Goal: Transaction & Acquisition: Purchase product/service

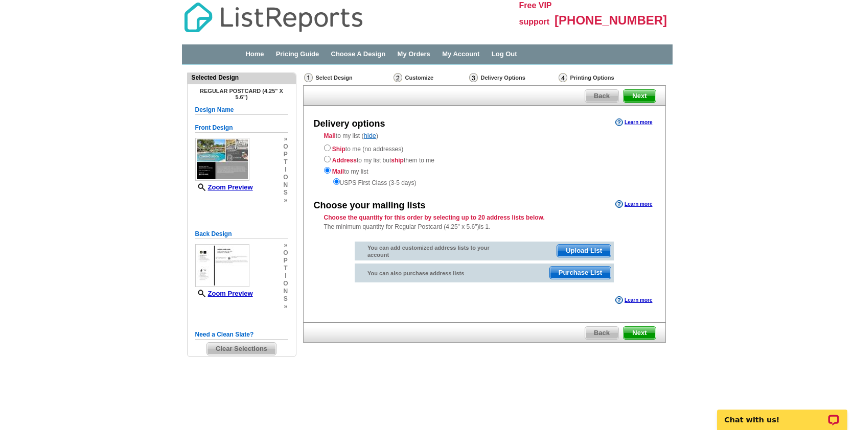
click at [583, 273] on span "Purchase List" at bounding box center [580, 273] width 61 height 12
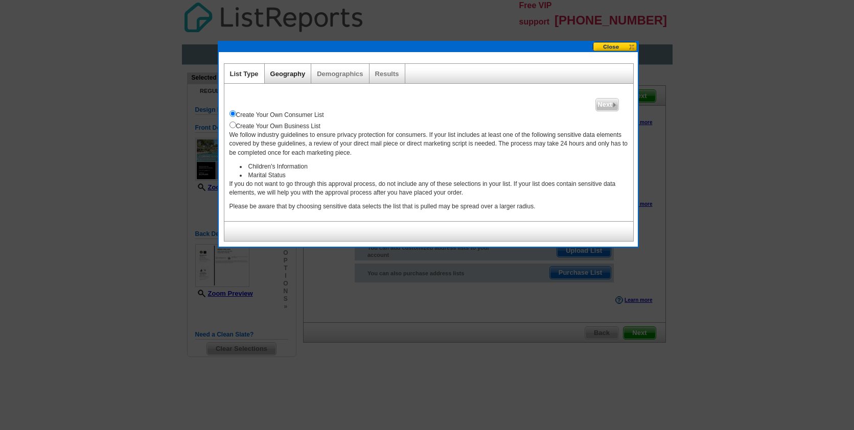
click at [288, 73] on link "Geography" at bounding box center [287, 74] width 35 height 8
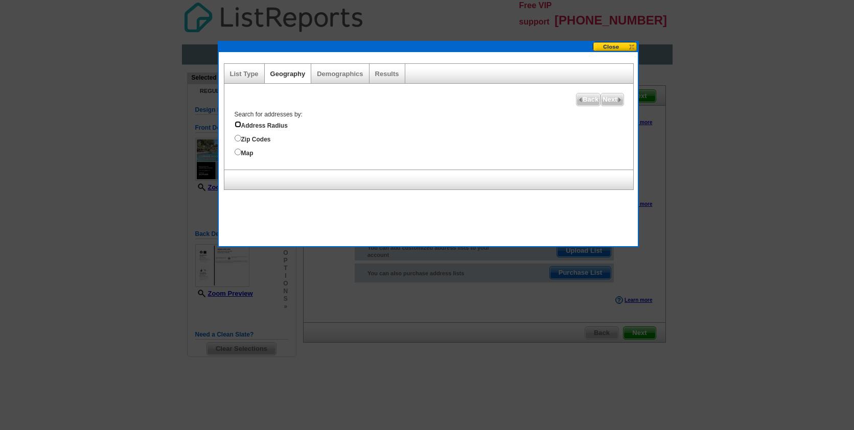
click at [238, 124] on input "Address Radius" at bounding box center [238, 124] width 7 height 7
radio input "true"
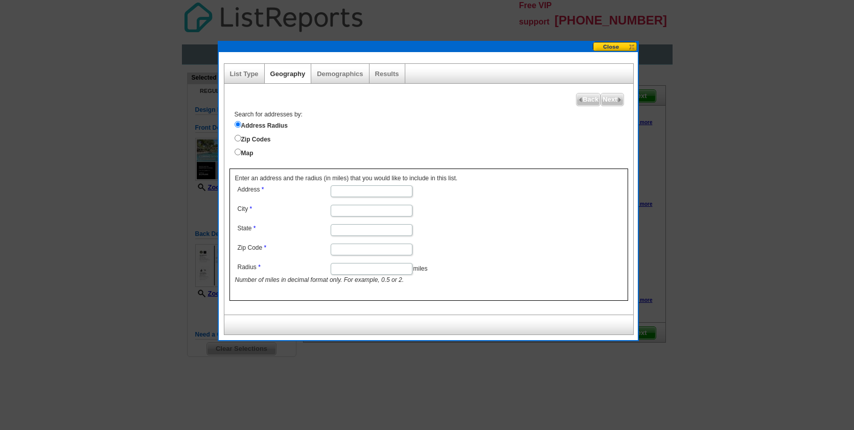
click at [370, 191] on input "Address" at bounding box center [372, 192] width 82 height 12
type input "8232 N Lake Cir"
type input "Granite Bay"
type input "CA"
type input "95746"
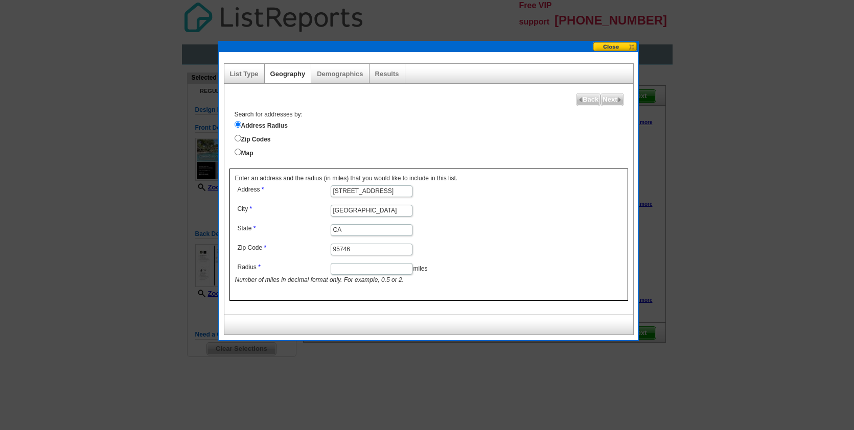
click at [361, 271] on input "Radius" at bounding box center [372, 269] width 82 height 12
type input ".25"
click at [527, 209] on form "Address 8232 N Lake Cir City Granite Bay State CA Zip Code 95746 Radius .25 mil…" at bounding box center [429, 234] width 388 height 102
click at [615, 97] on span "Next" at bounding box center [612, 100] width 22 height 12
select select
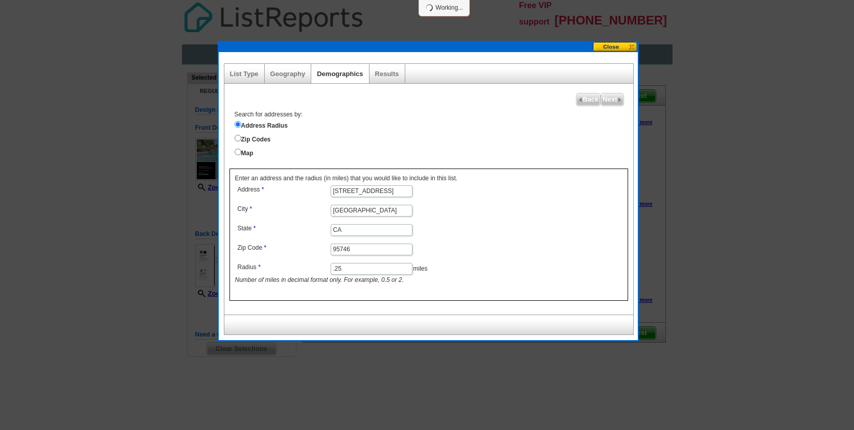
select select
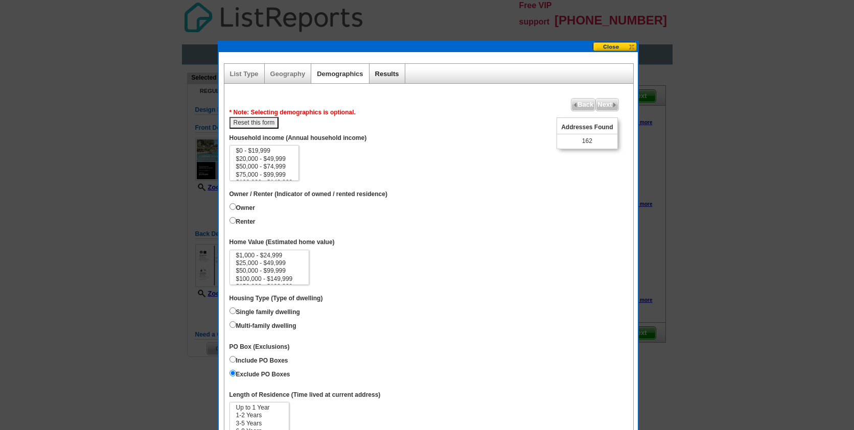
click at [386, 76] on link "Results" at bounding box center [387, 74] width 24 height 8
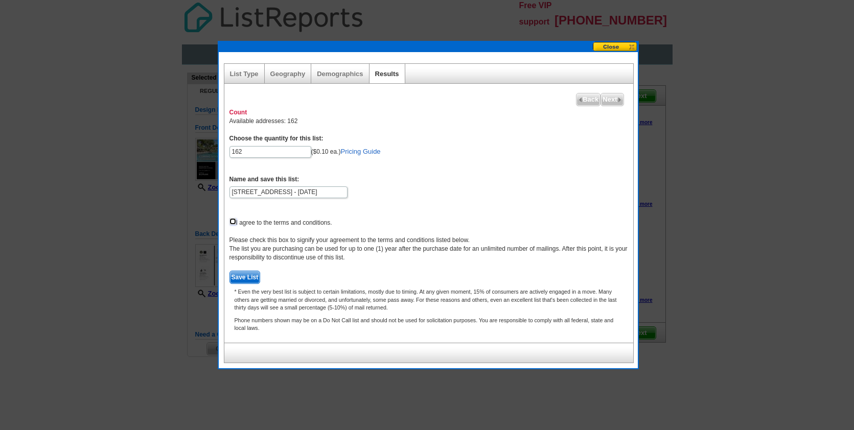
click at [232, 220] on input "checkbox" at bounding box center [233, 221] width 7 height 7
checkbox input "true"
click at [610, 49] on button at bounding box center [615, 47] width 45 height 10
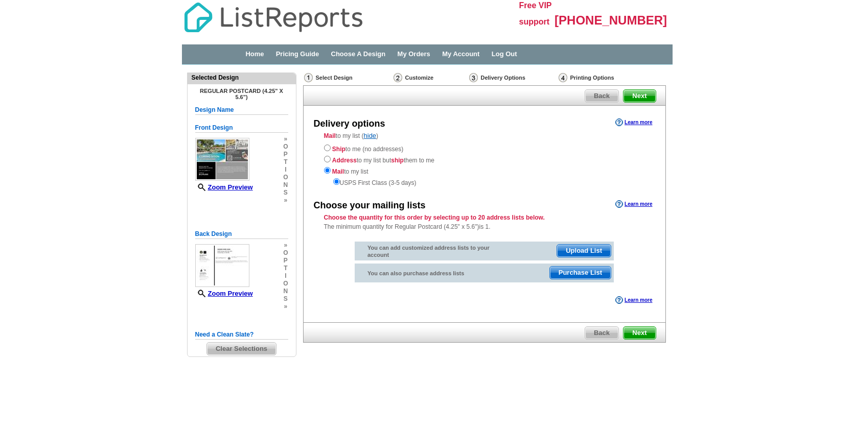
click at [587, 251] on span "Upload List" at bounding box center [584, 251] width 54 height 12
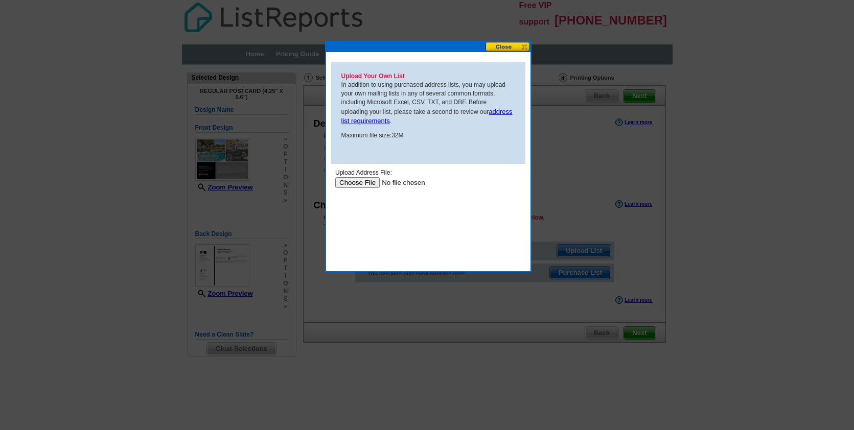
click at [366, 184] on input "file" at bounding box center [399, 182] width 129 height 11
type input "C:\fakepath\All Rocklin.pdf"
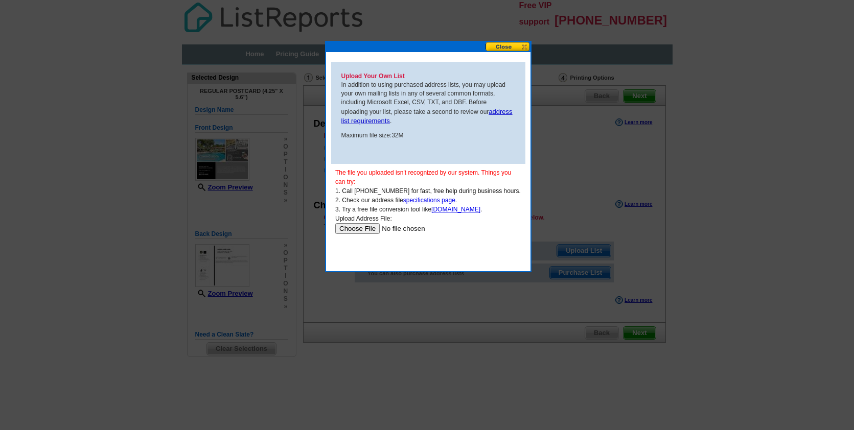
click at [368, 229] on input "file" at bounding box center [399, 228] width 129 height 11
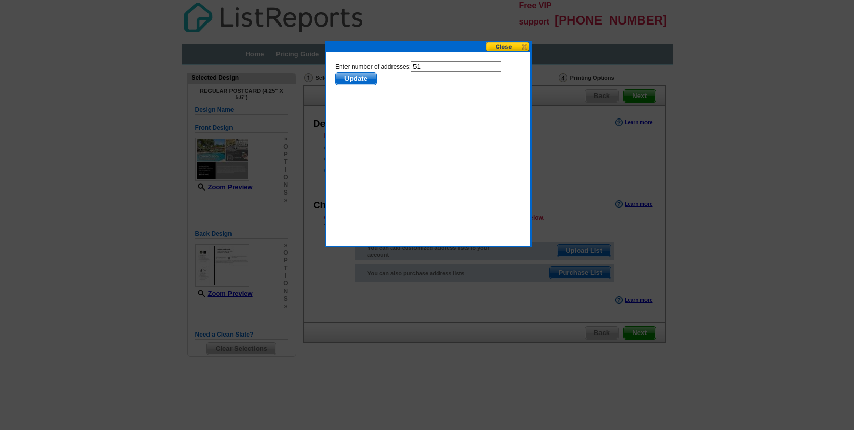
click at [358, 76] on span "Update" at bounding box center [355, 79] width 40 height 12
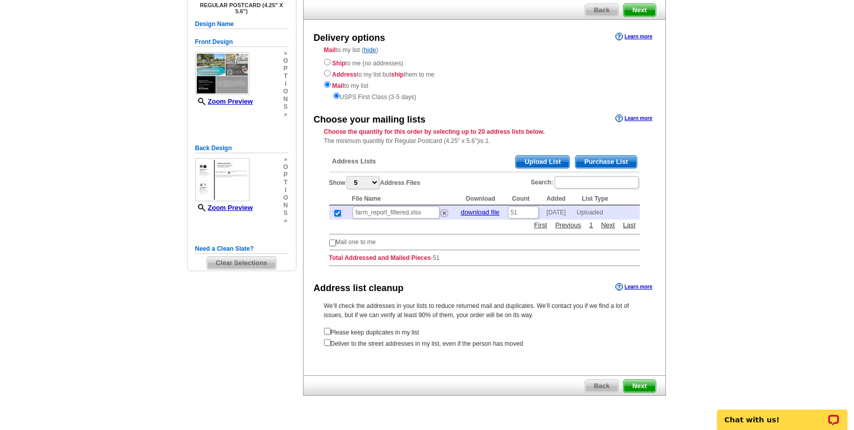
scroll to position [91, 0]
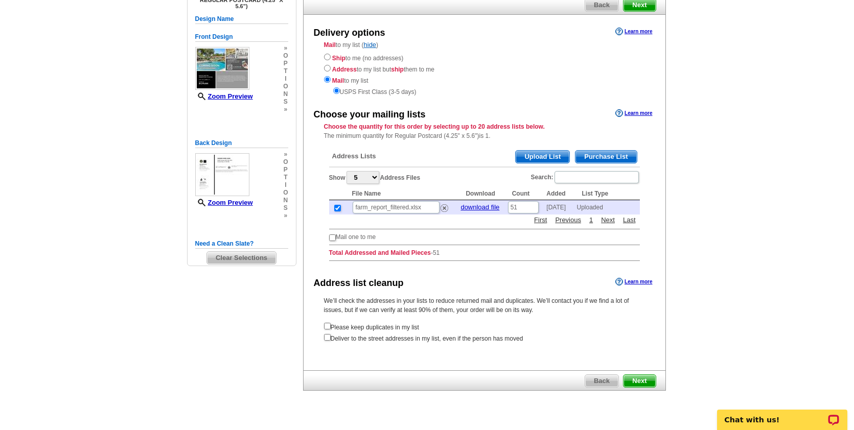
click at [640, 380] on span "Next" at bounding box center [640, 381] width 32 height 12
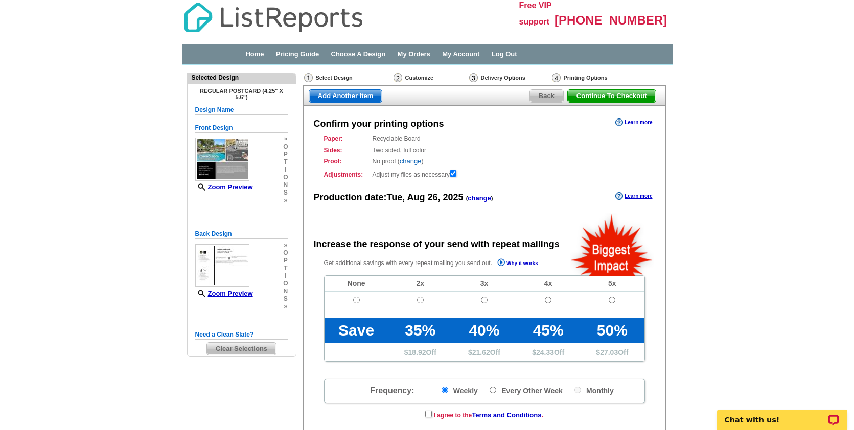
radio input "false"
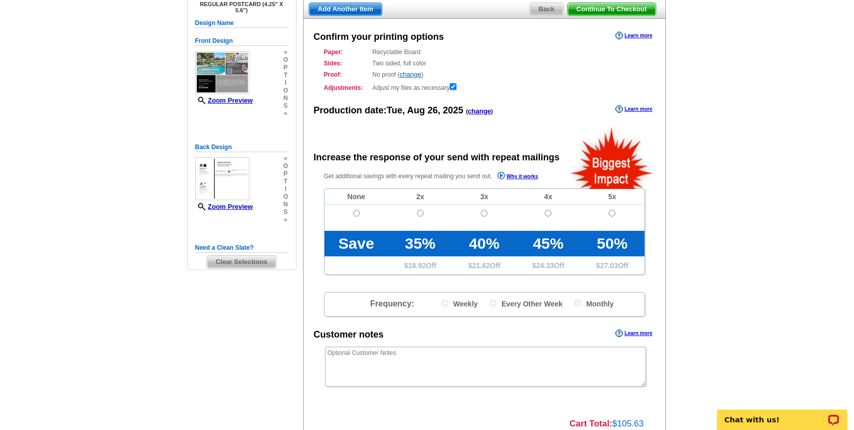
scroll to position [80, 0]
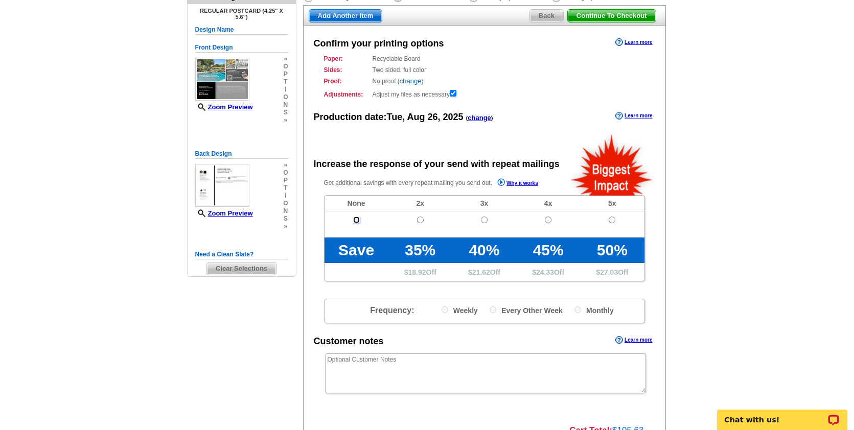
click at [356, 220] on input "radio" at bounding box center [356, 220] width 7 height 7
radio input "true"
click at [421, 220] on input "radio" at bounding box center [420, 220] width 7 height 7
radio input "true"
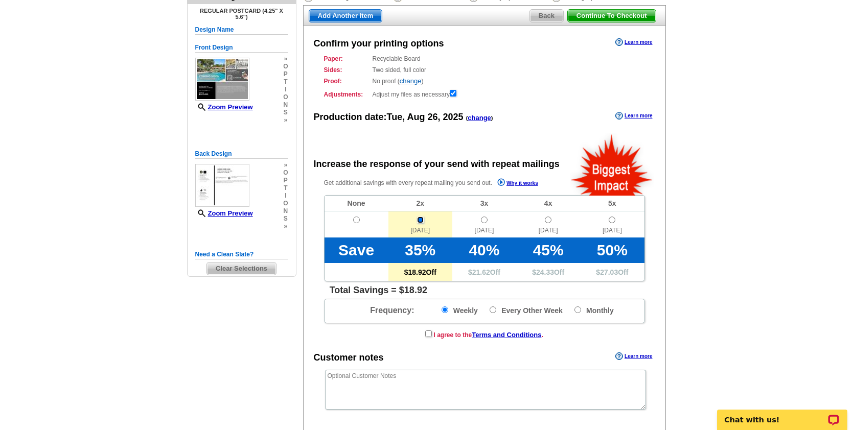
click at [422, 219] on input "radio" at bounding box center [420, 220] width 7 height 7
click at [357, 221] on input "radio" at bounding box center [356, 220] width 7 height 7
radio input "true"
radio input "false"
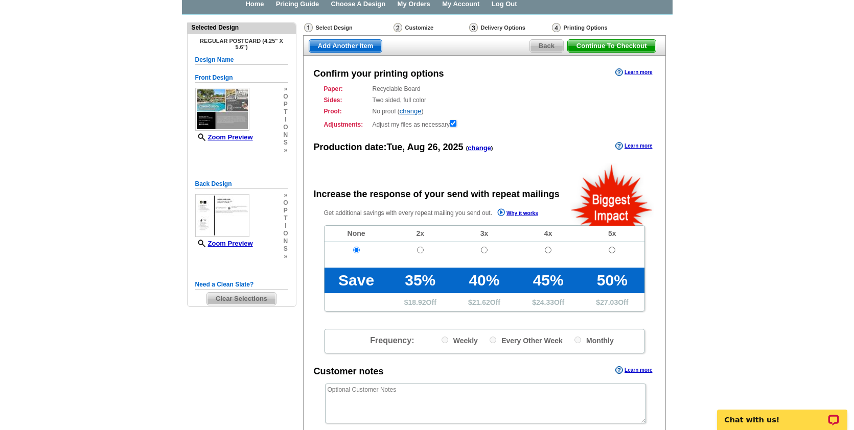
scroll to position [0, 0]
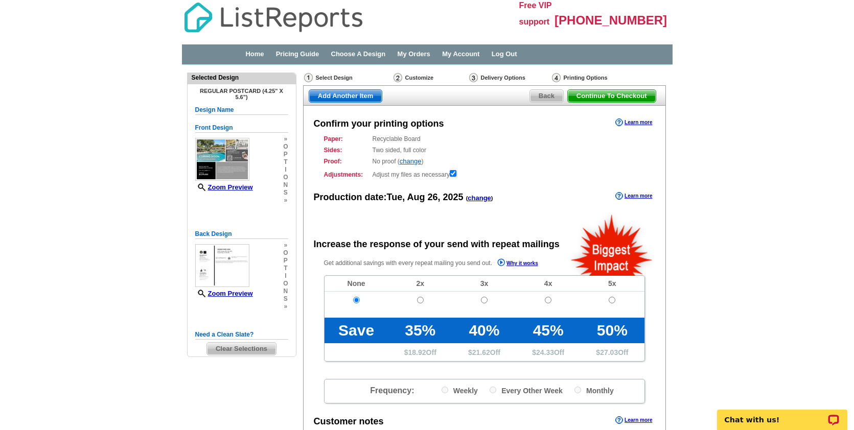
click at [610, 96] on span "Continue To Checkout" at bounding box center [612, 96] width 88 height 12
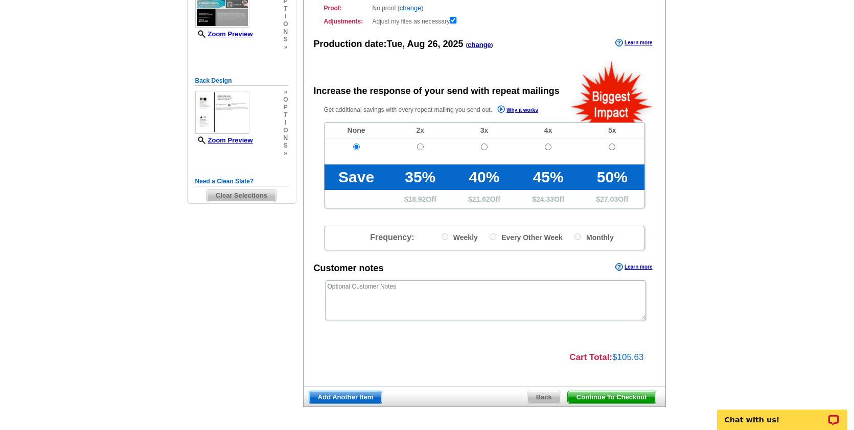
scroll to position [191, 0]
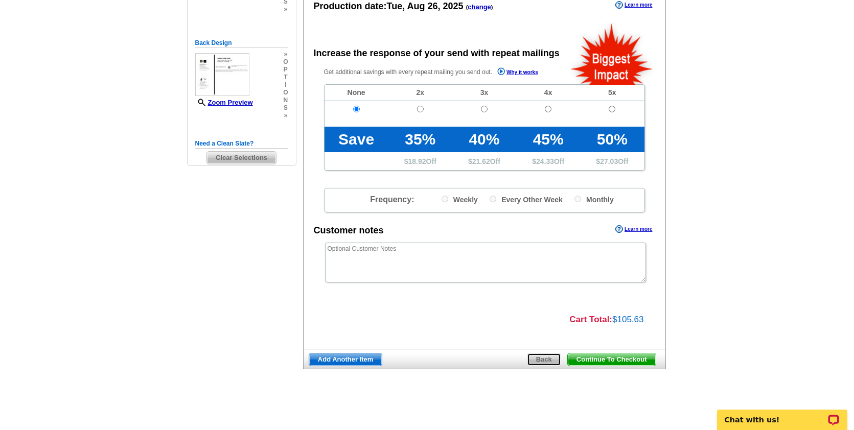
click at [551, 359] on span "Back" at bounding box center [544, 360] width 33 height 12
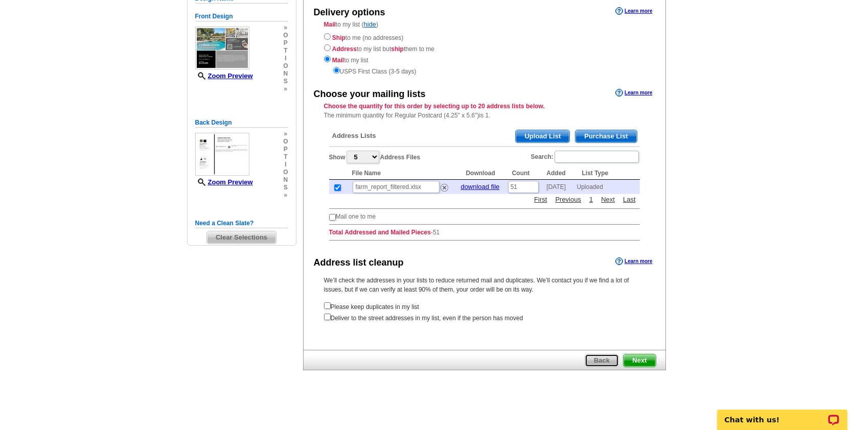
click at [601, 362] on span "Back" at bounding box center [601, 361] width 33 height 12
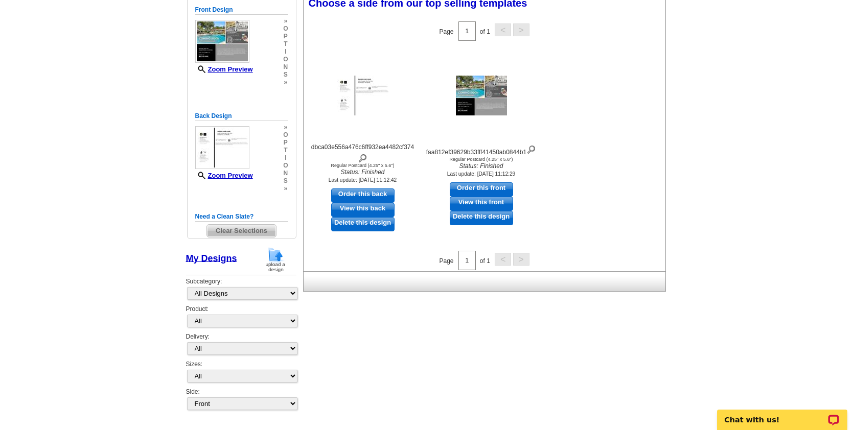
scroll to position [171, 0]
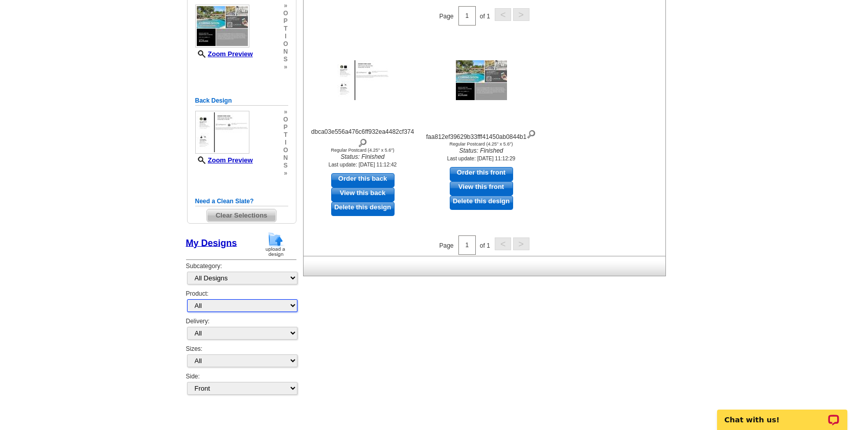
click at [252, 304] on select "All Postcards Letters and flyers Business Cards Door Hangers Greeting Cards" at bounding box center [242, 306] width 110 height 13
click at [187, 300] on select "All Postcards Letters and flyers Business Cards Door Hangers Greeting Cards" at bounding box center [242, 306] width 110 height 13
click at [273, 331] on select "All First Class Mail Shipped to Me EDDM Save 66% on Postage" at bounding box center [242, 333] width 110 height 13
click at [187, 327] on select "All First Class Mail Shipped to Me EDDM Save 66% on Postage" at bounding box center [242, 333] width 110 height 13
click at [395, 345] on div "Need Help? call [PHONE_NUMBER], chat with support, or have our designers make s…" at bounding box center [427, 161] width 491 height 504
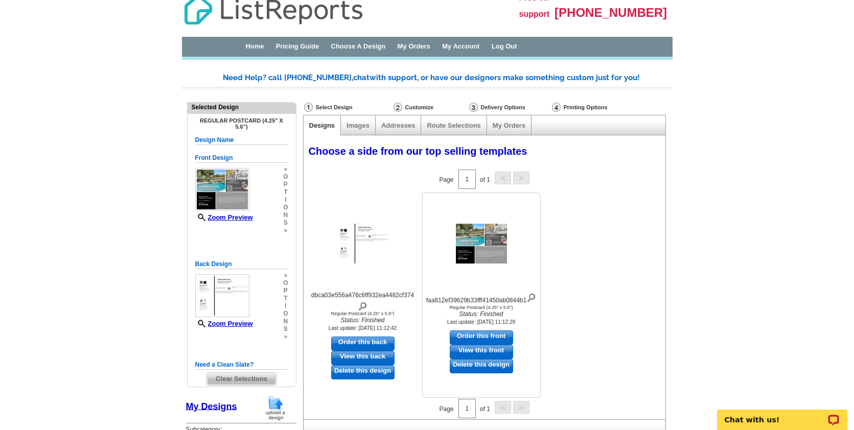
scroll to position [0, 0]
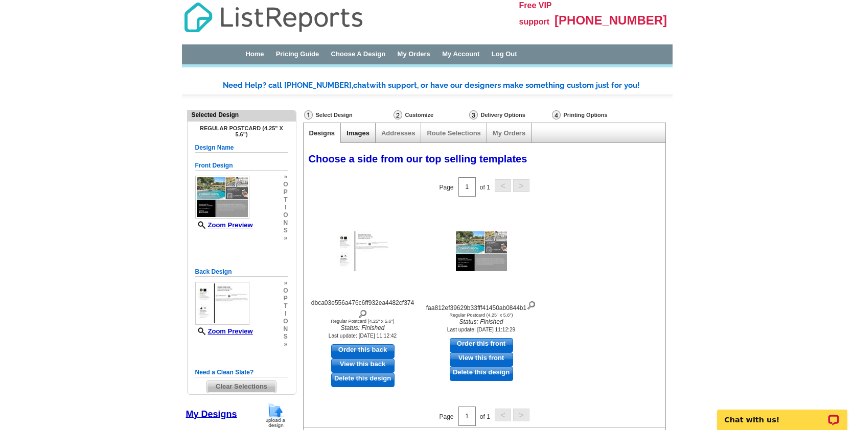
click at [364, 134] on link "Images" at bounding box center [358, 133] width 23 height 8
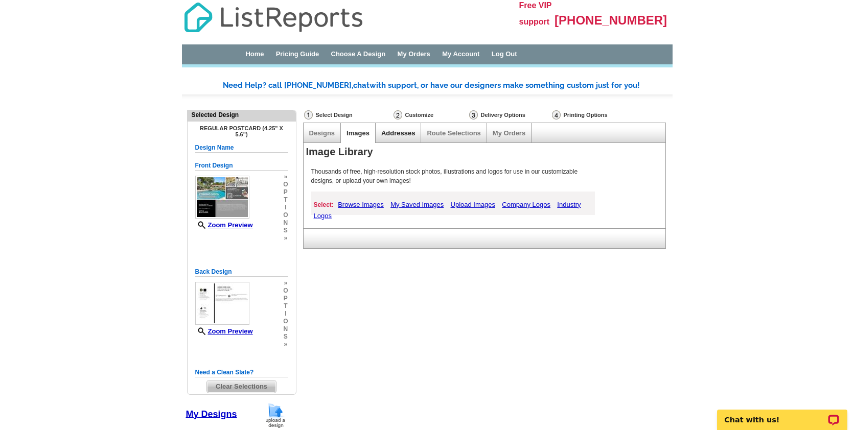
click at [390, 134] on link "Addresses" at bounding box center [398, 133] width 34 height 8
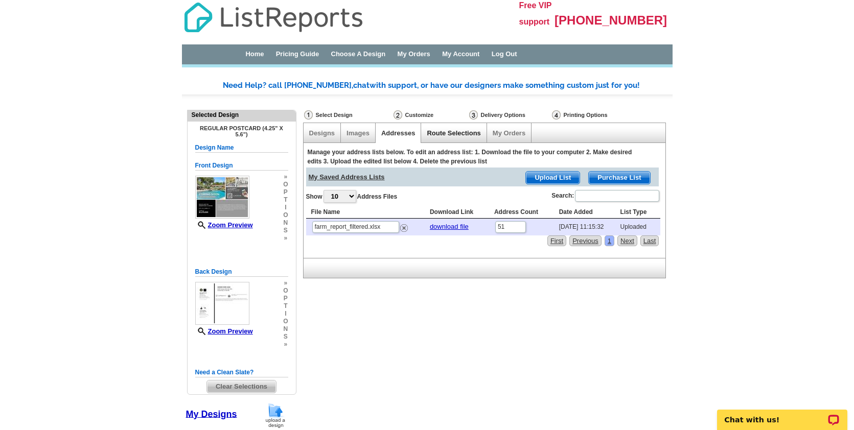
click at [462, 135] on link "Route Selections" at bounding box center [454, 133] width 54 height 8
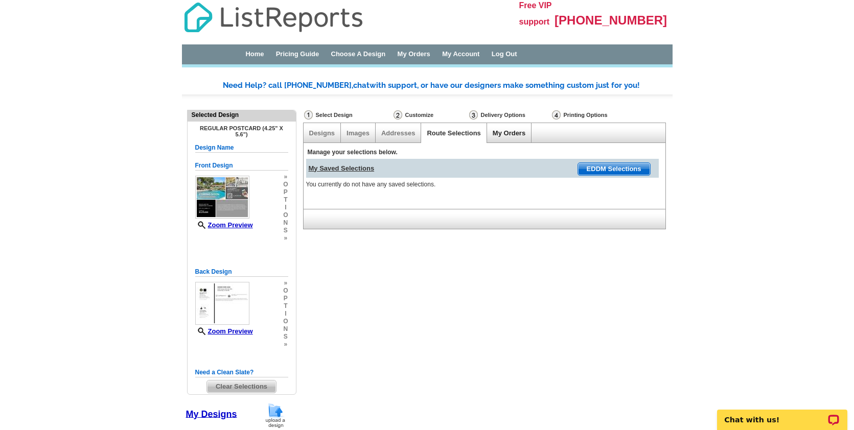
click at [513, 134] on link "My Orders" at bounding box center [509, 133] width 33 height 8
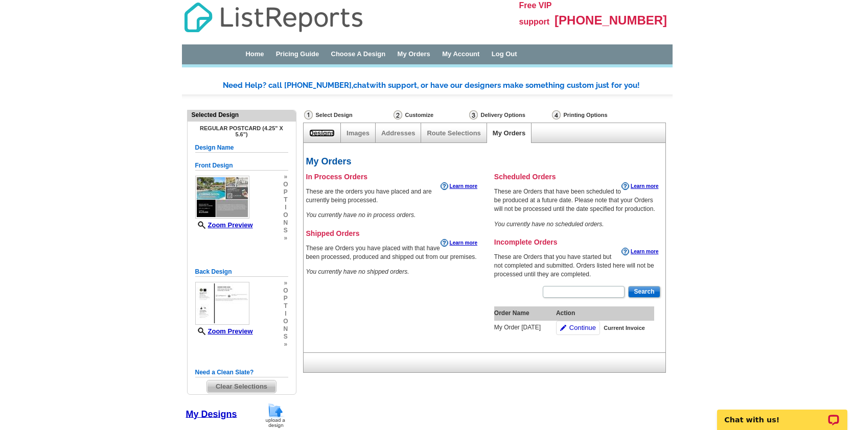
click at [324, 132] on link "Designs" at bounding box center [322, 133] width 26 height 8
